Goal: Information Seeking & Learning: Check status

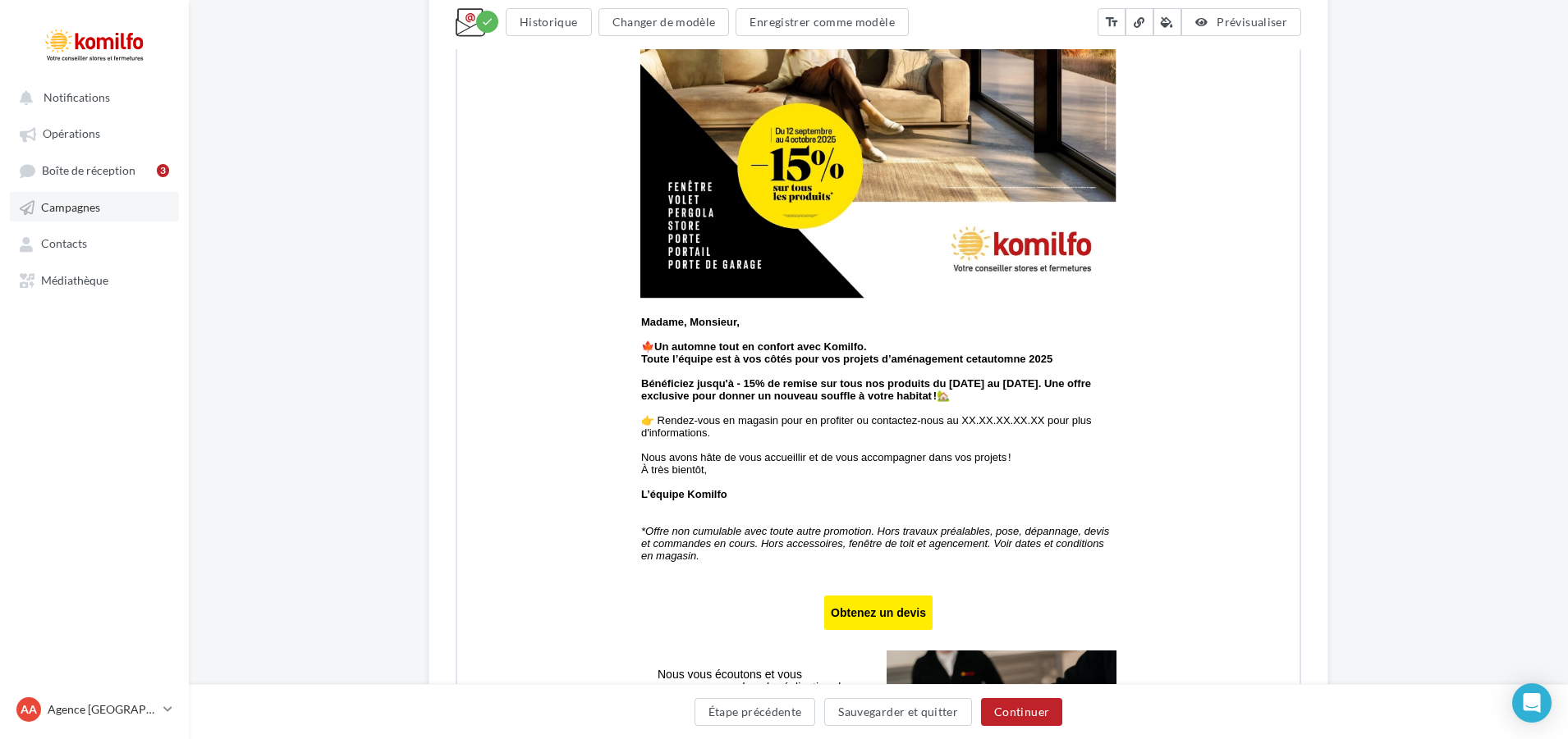
click at [52, 202] on span "Campagnes" at bounding box center [70, 208] width 59 height 14
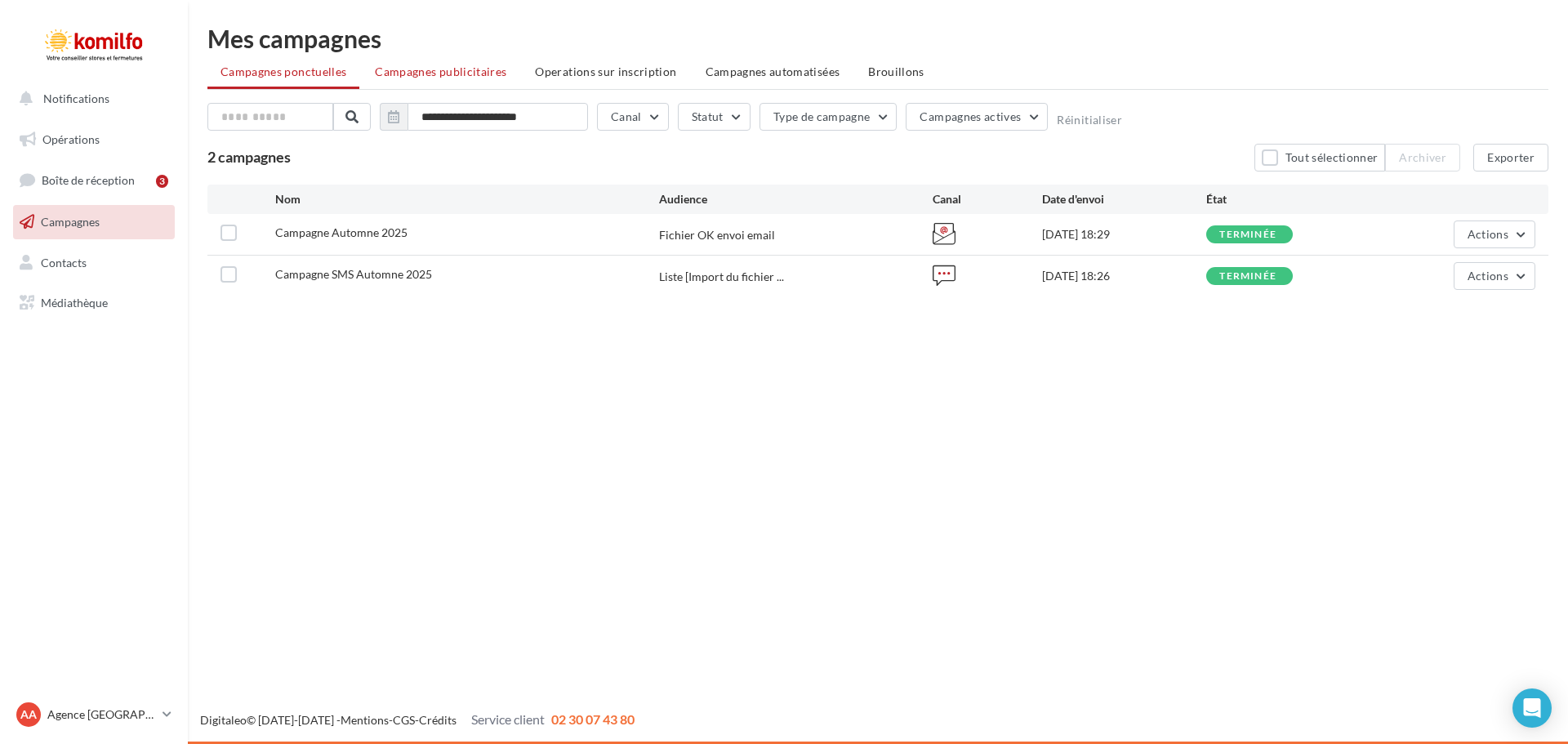
click at [419, 76] on span "Campagnes publicitaires" at bounding box center [441, 71] width 132 height 14
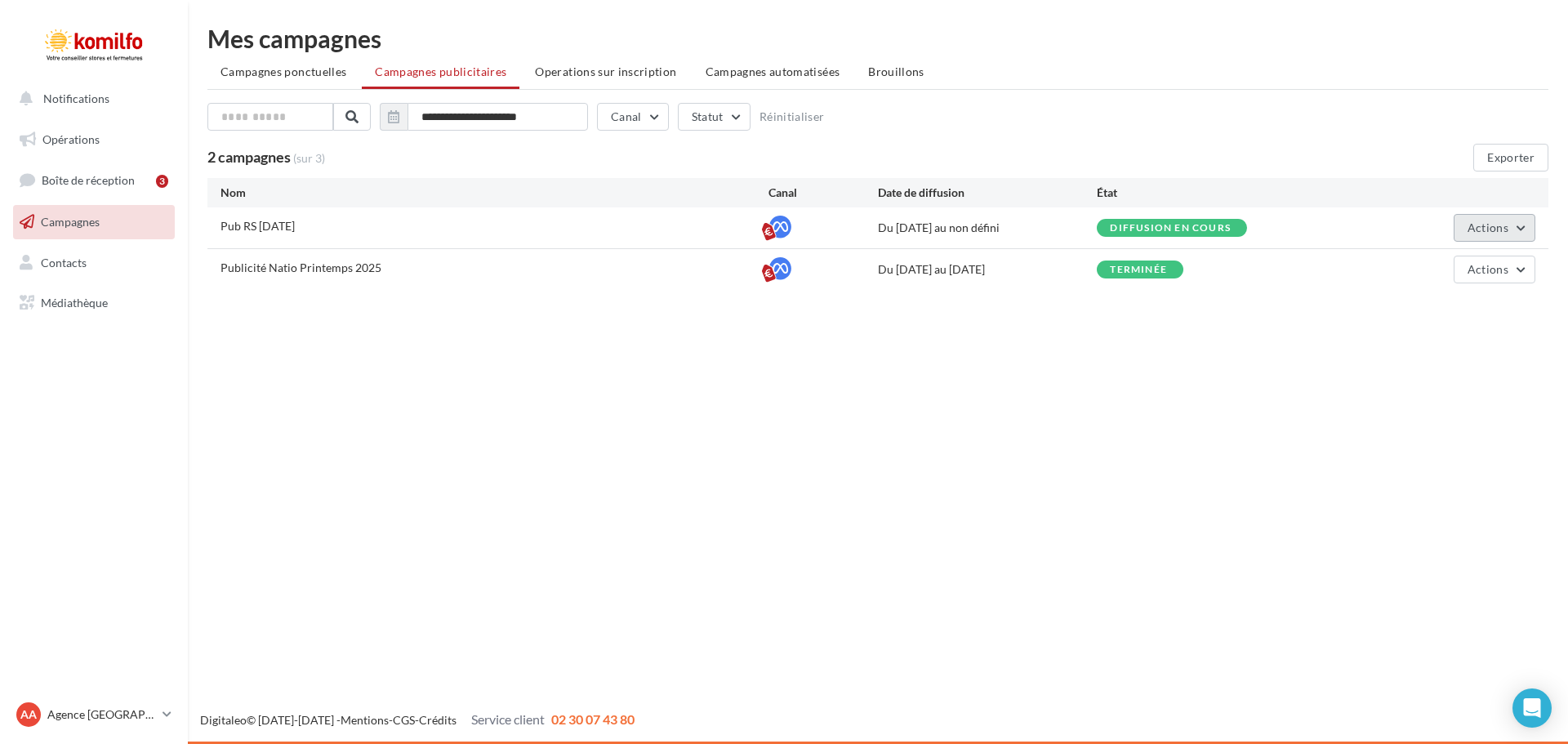
click at [1528, 231] on button "Actions" at bounding box center [1494, 227] width 81 height 27
click at [1419, 308] on button "Voir les résultats" at bounding box center [1453, 309] width 163 height 42
drag, startPoint x: 1484, startPoint y: 226, endPoint x: 1511, endPoint y: 231, distance: 27.5
click at [1511, 231] on button "Actions" at bounding box center [1494, 227] width 81 height 27
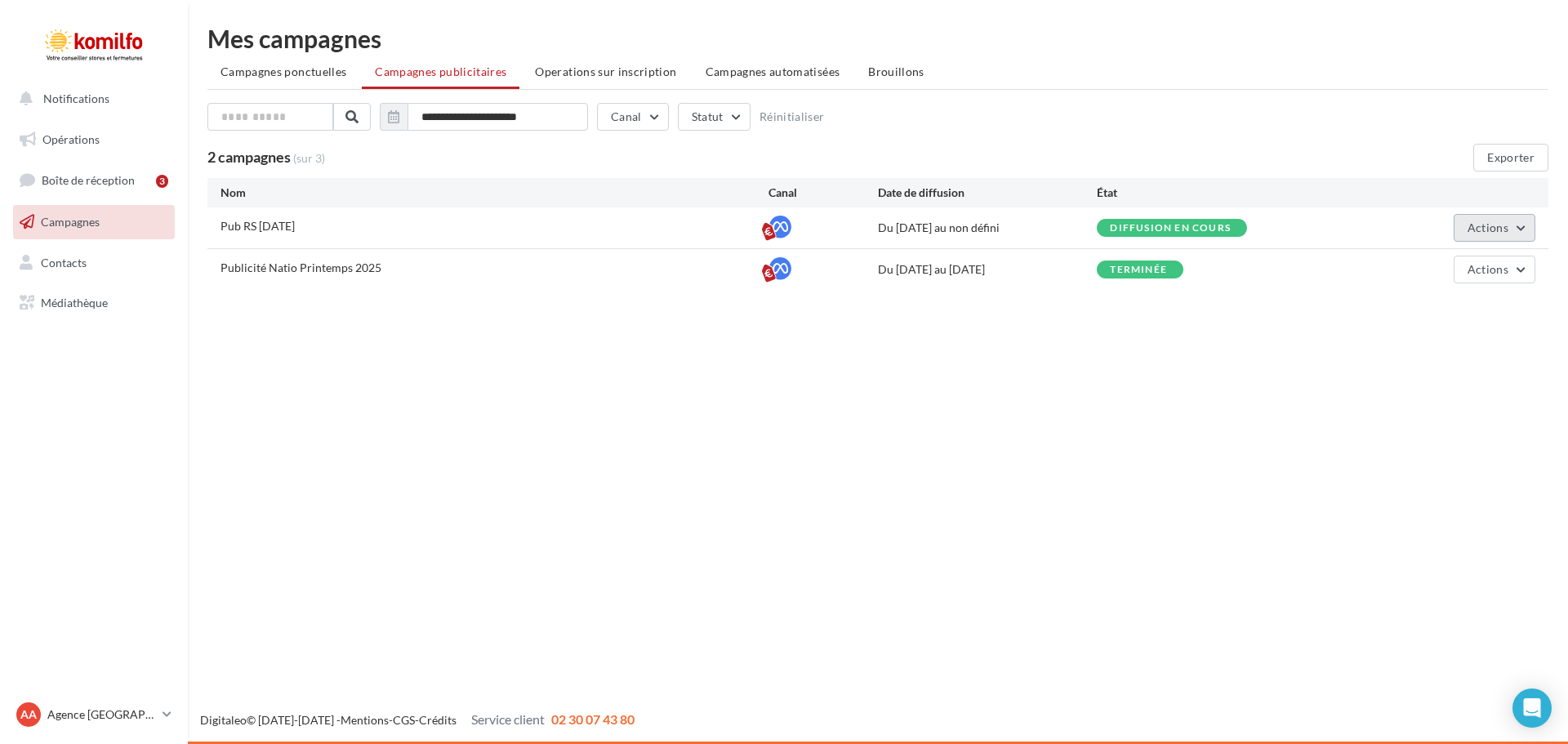
click at [1511, 231] on button "Actions" at bounding box center [1494, 227] width 81 height 27
click at [1430, 312] on button "Voir les résultats" at bounding box center [1453, 309] width 163 height 42
